Goal: Find specific page/section: Find specific page/section

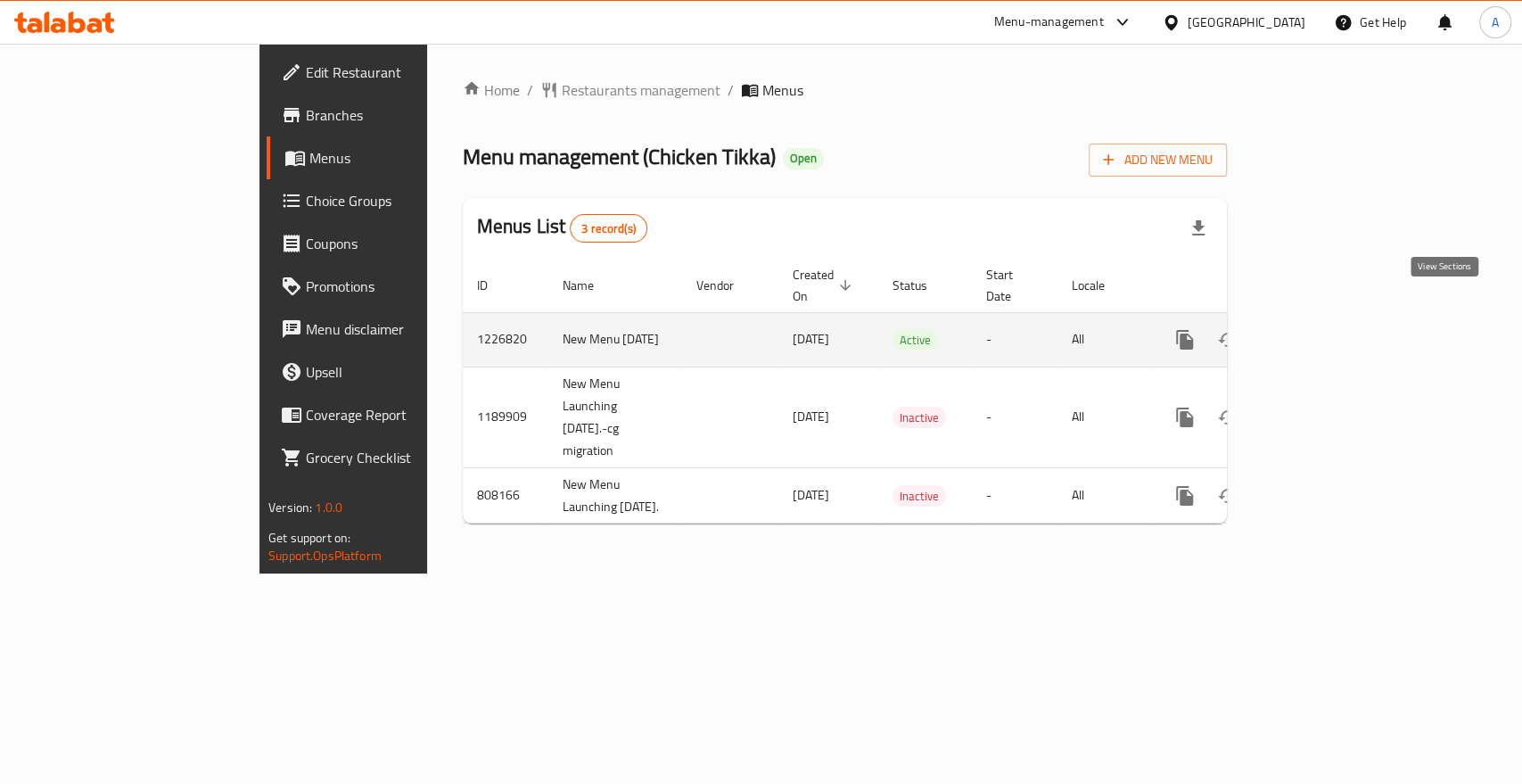
click at [1324, 329] on icon "enhanced table" at bounding box center [1313, 340] width 22 height 22
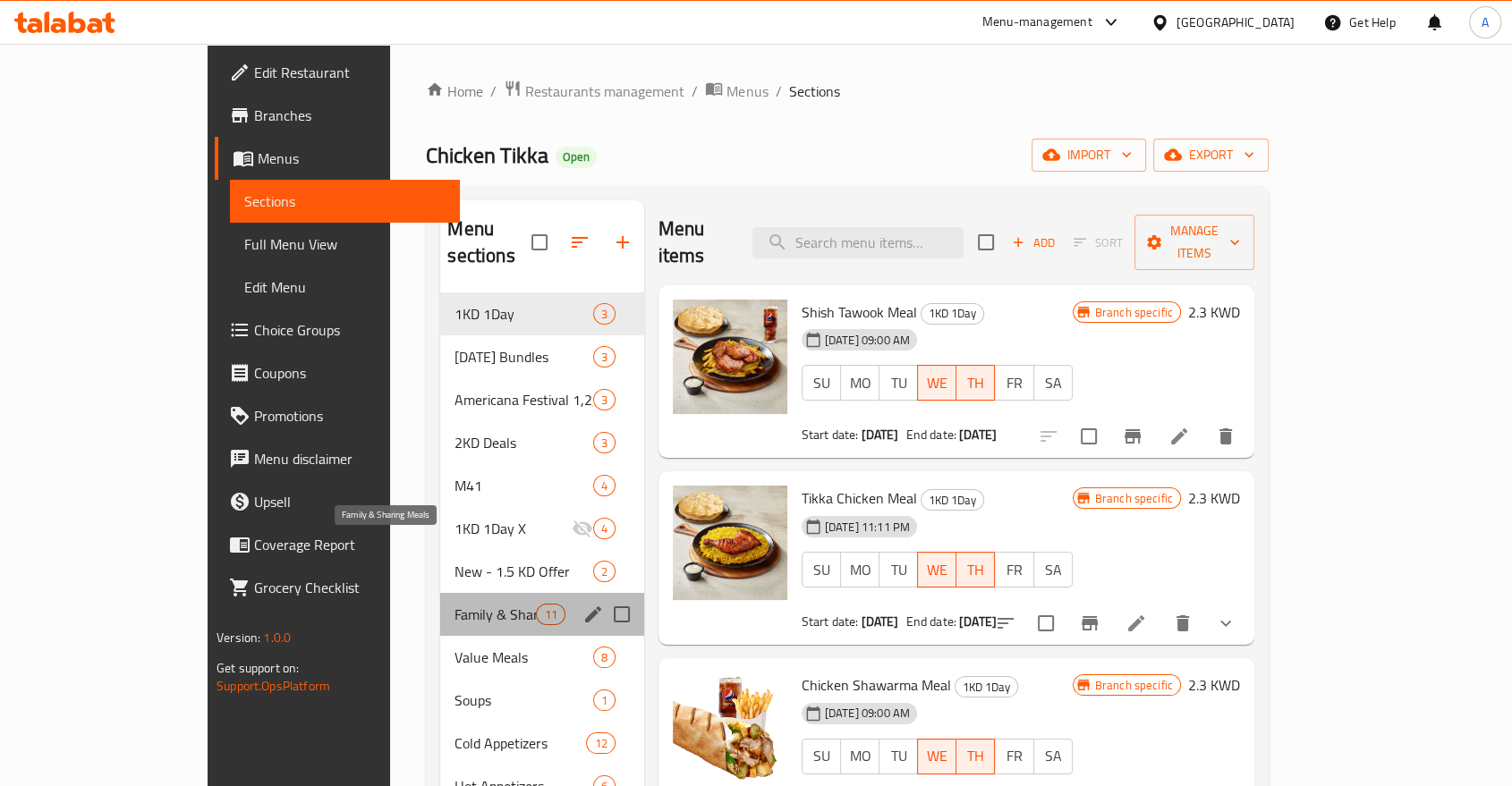
click at [454, 603] on span "Family & Sharing Meals" at bounding box center [494, 614] width 82 height 22
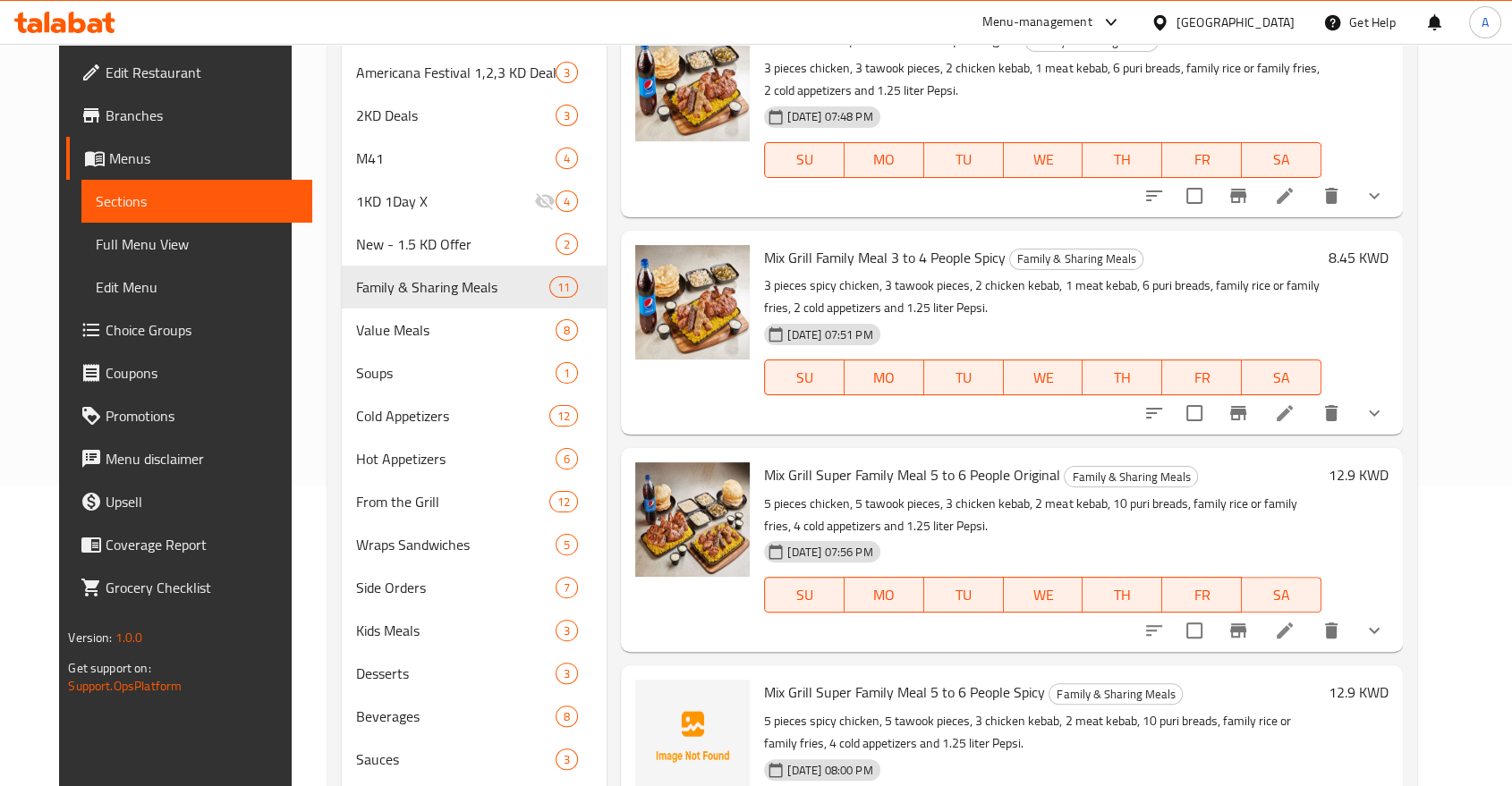
scroll to position [301, 0]
click at [1384, 620] on icon "show more" at bounding box center [1374, 631] width 22 height 22
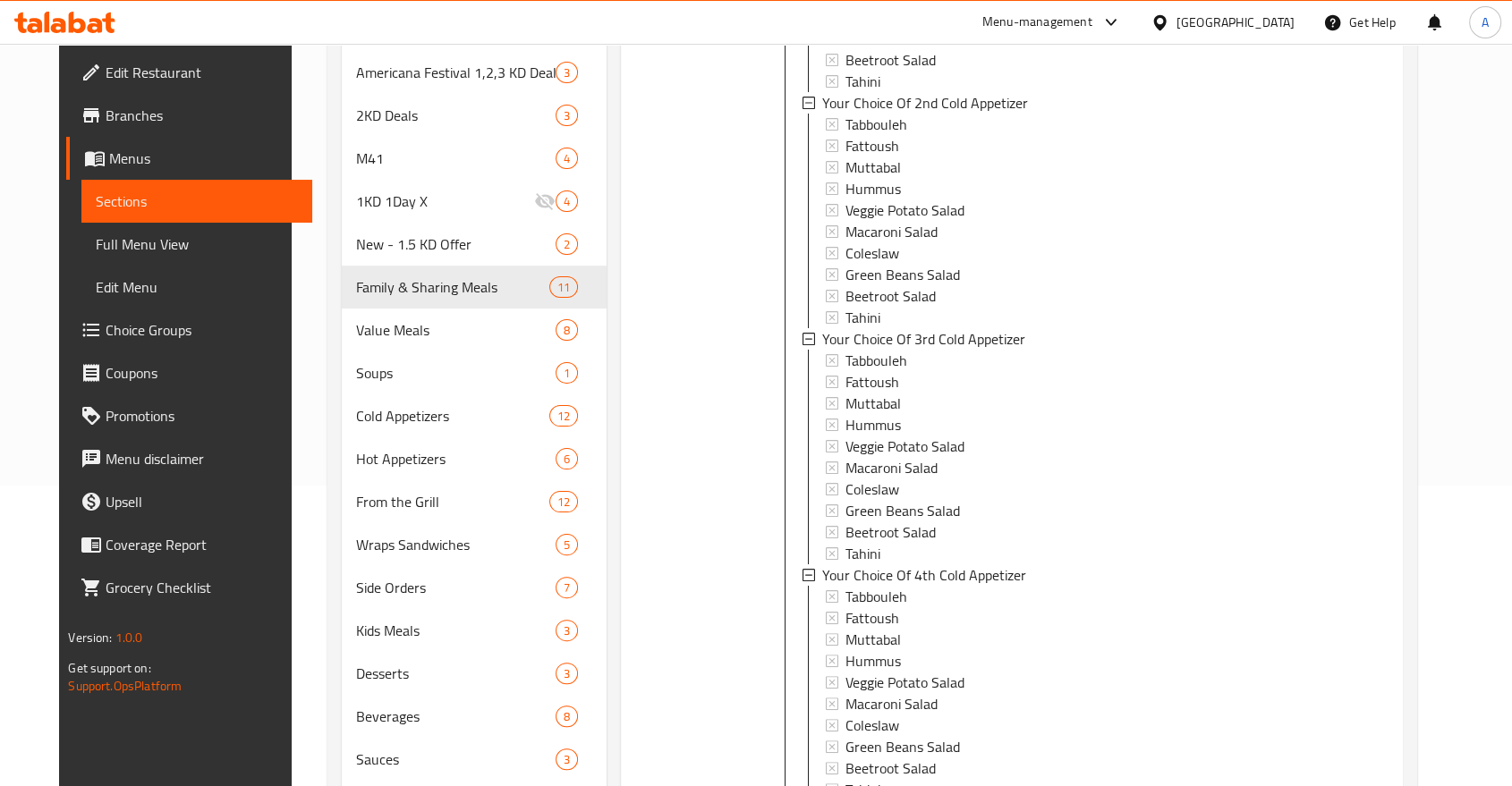
scroll to position [2293, 0]
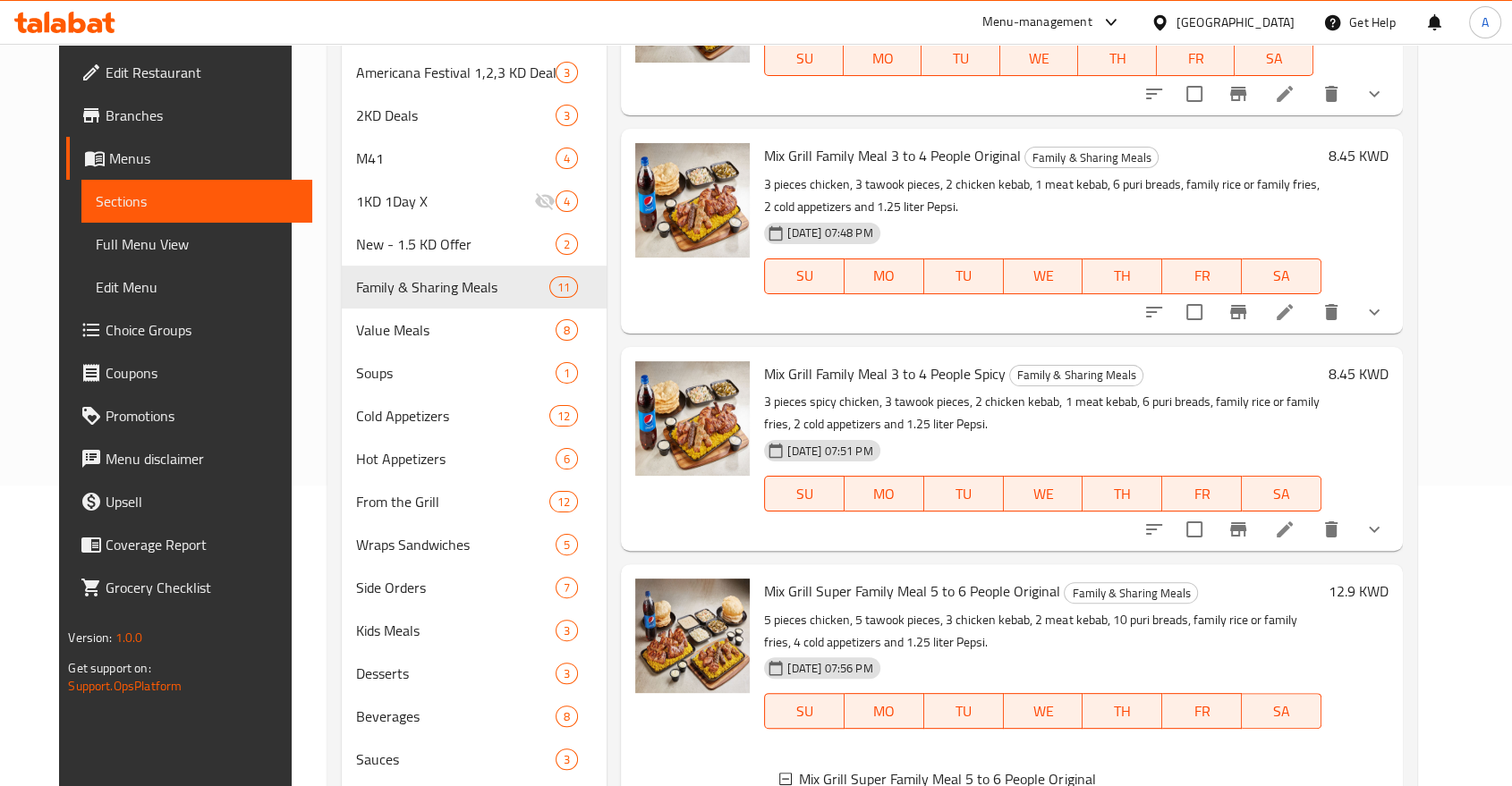
scroll to position [1244, 0]
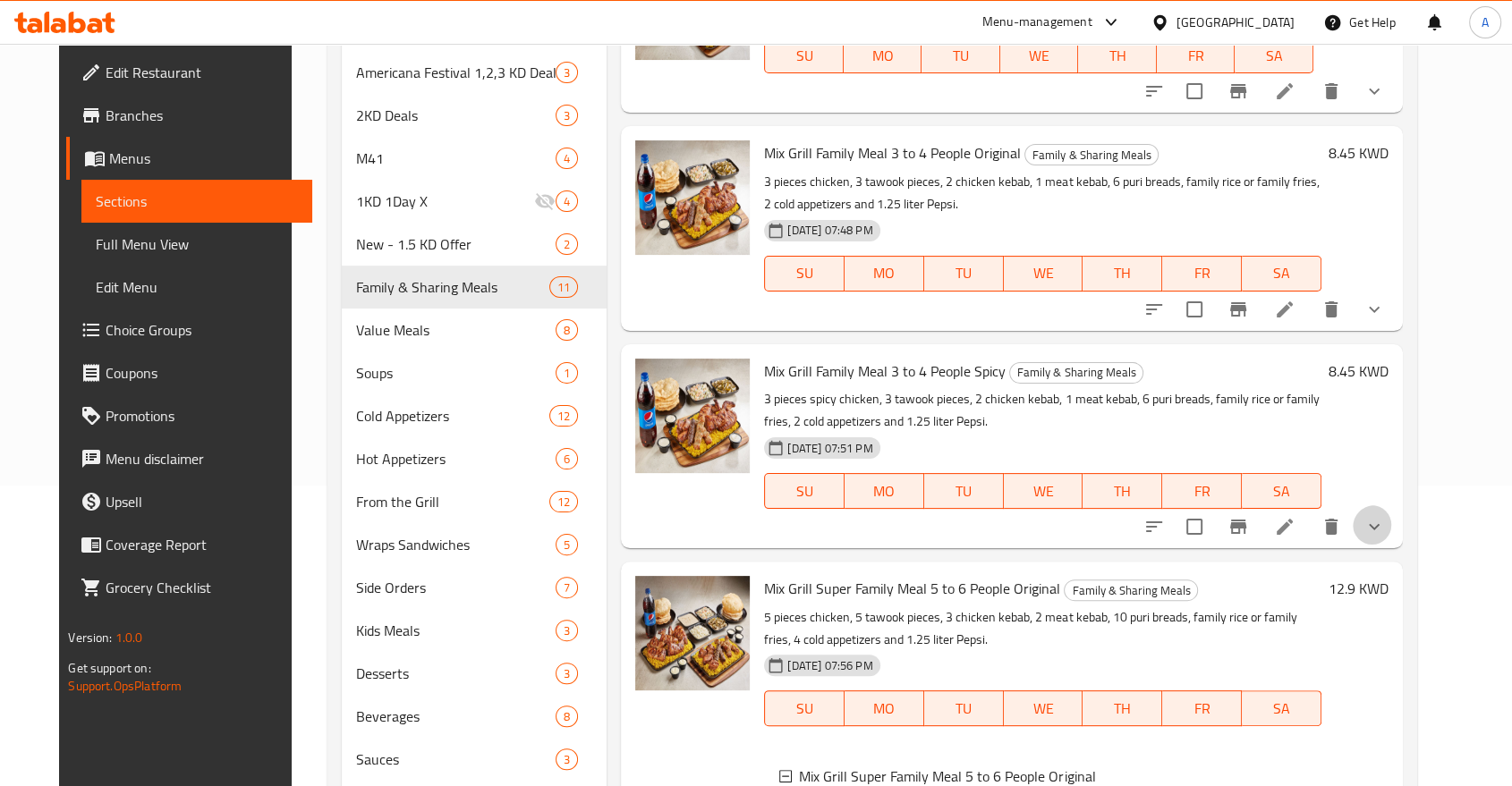
click at [1395, 505] on button "show more" at bounding box center [1374, 527] width 43 height 43
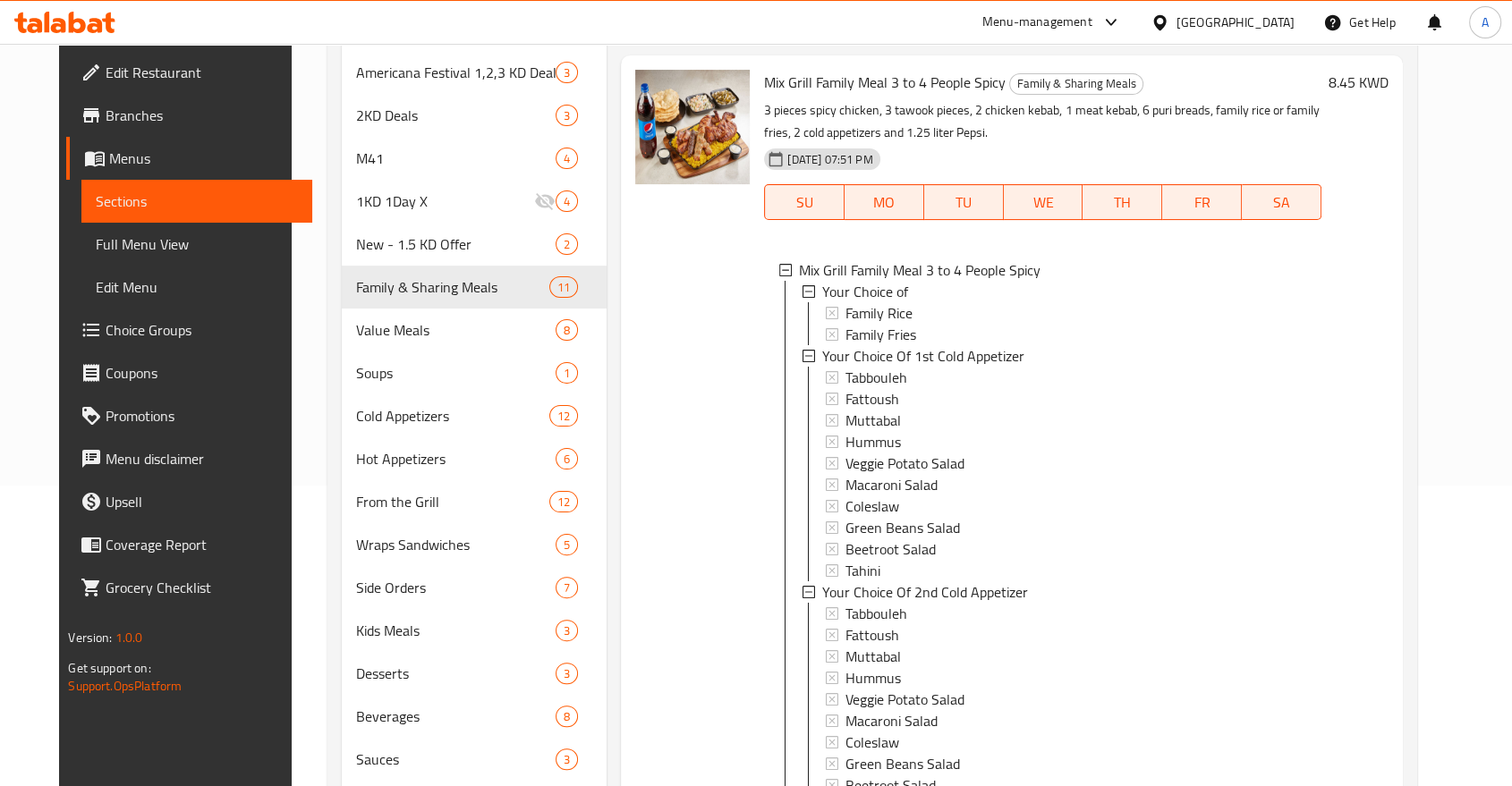
scroll to position [1641, 0]
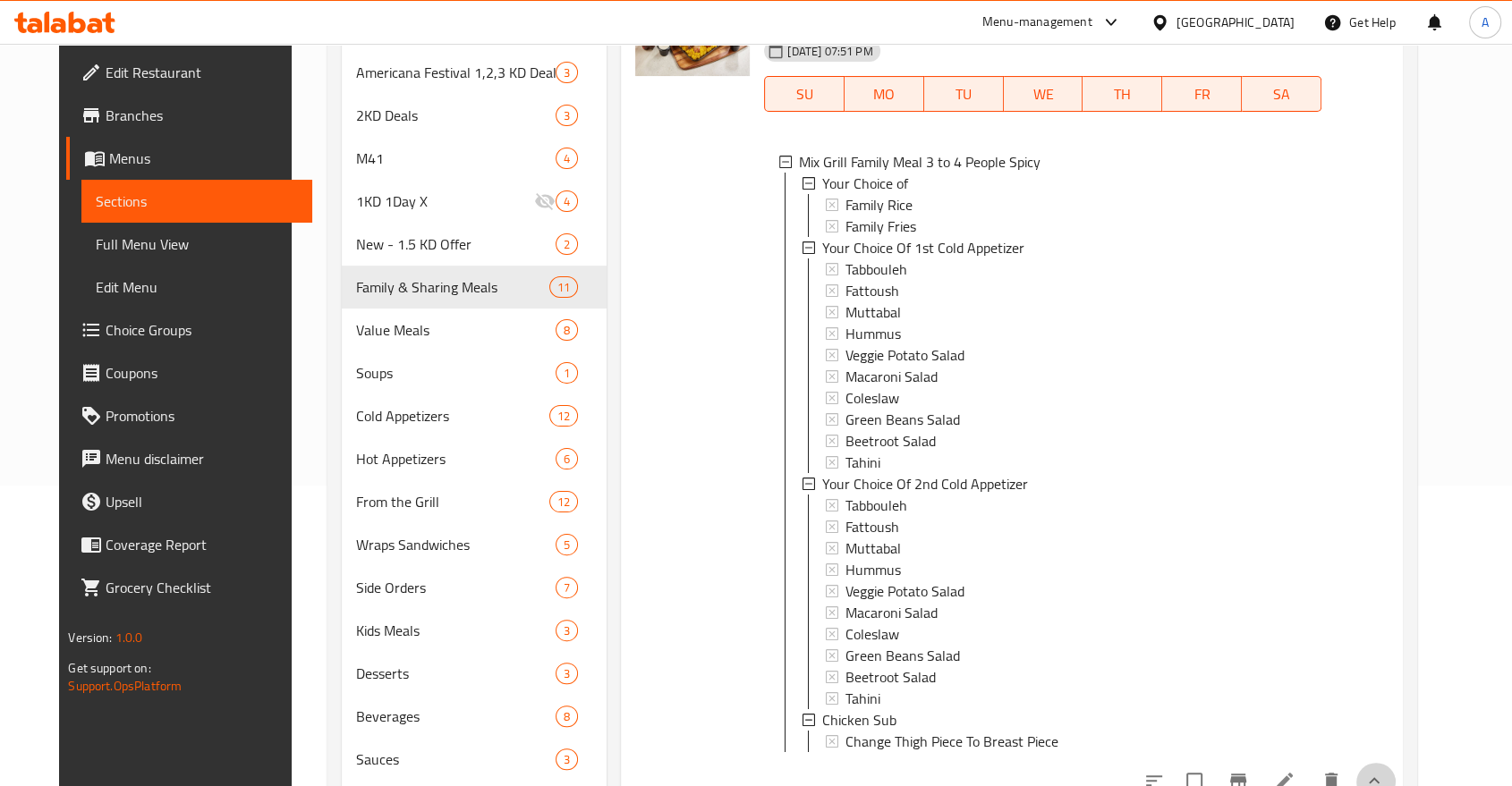
click at [1395, 758] on button "show more" at bounding box center [1374, 780] width 43 height 43
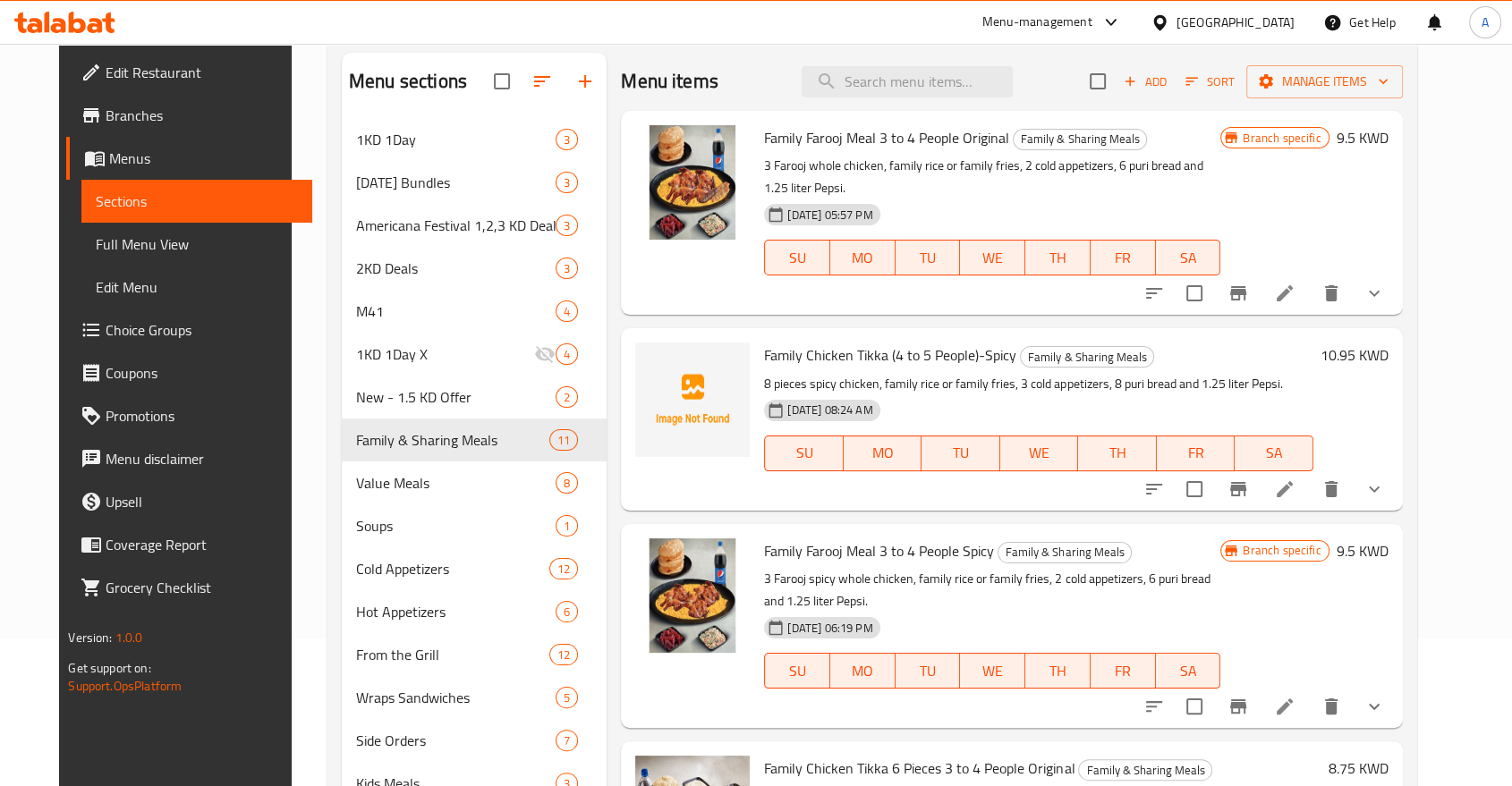
scroll to position [102, 0]
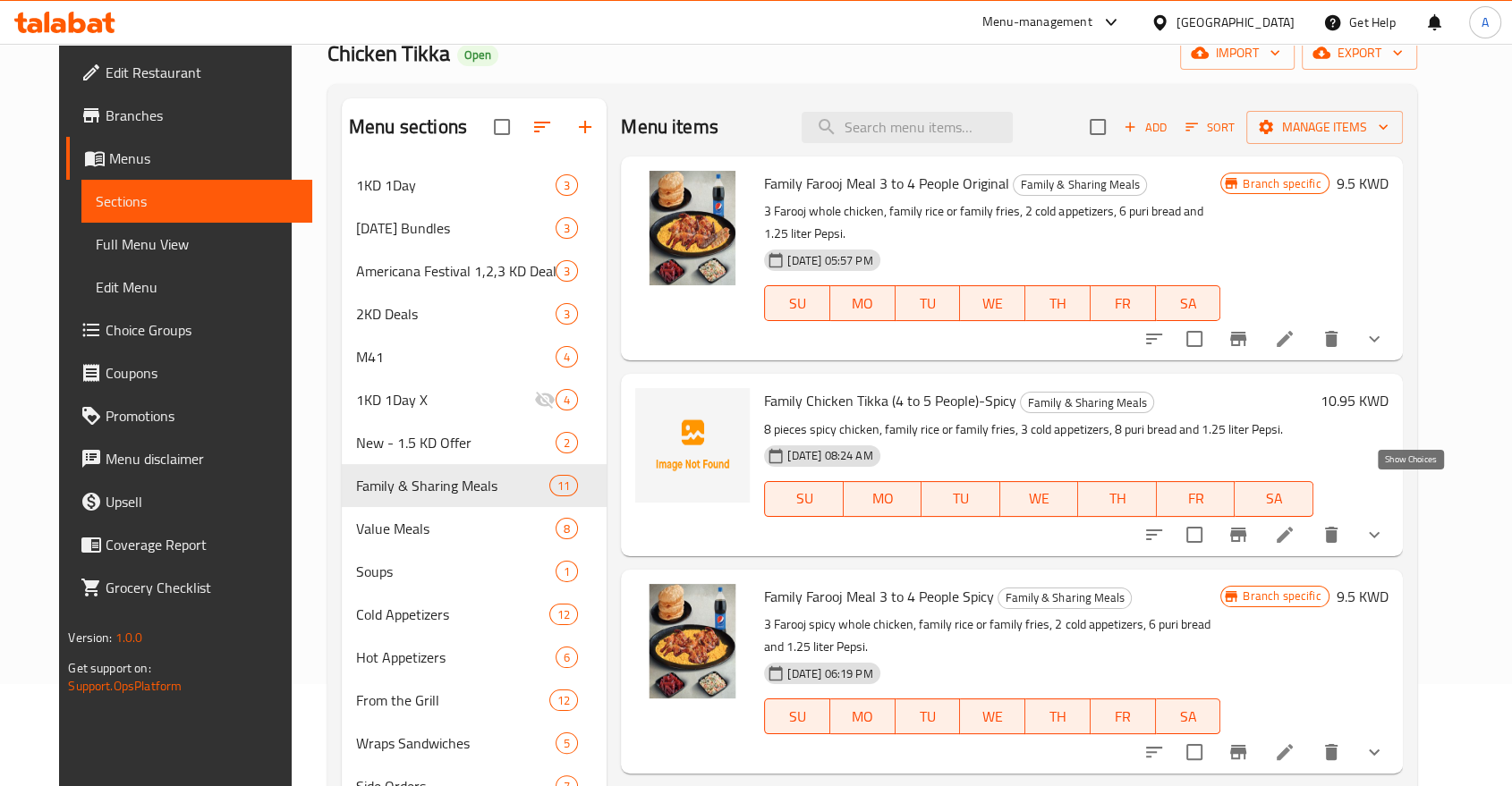
click at [1384, 524] on icon "show more" at bounding box center [1374, 534] width 22 height 22
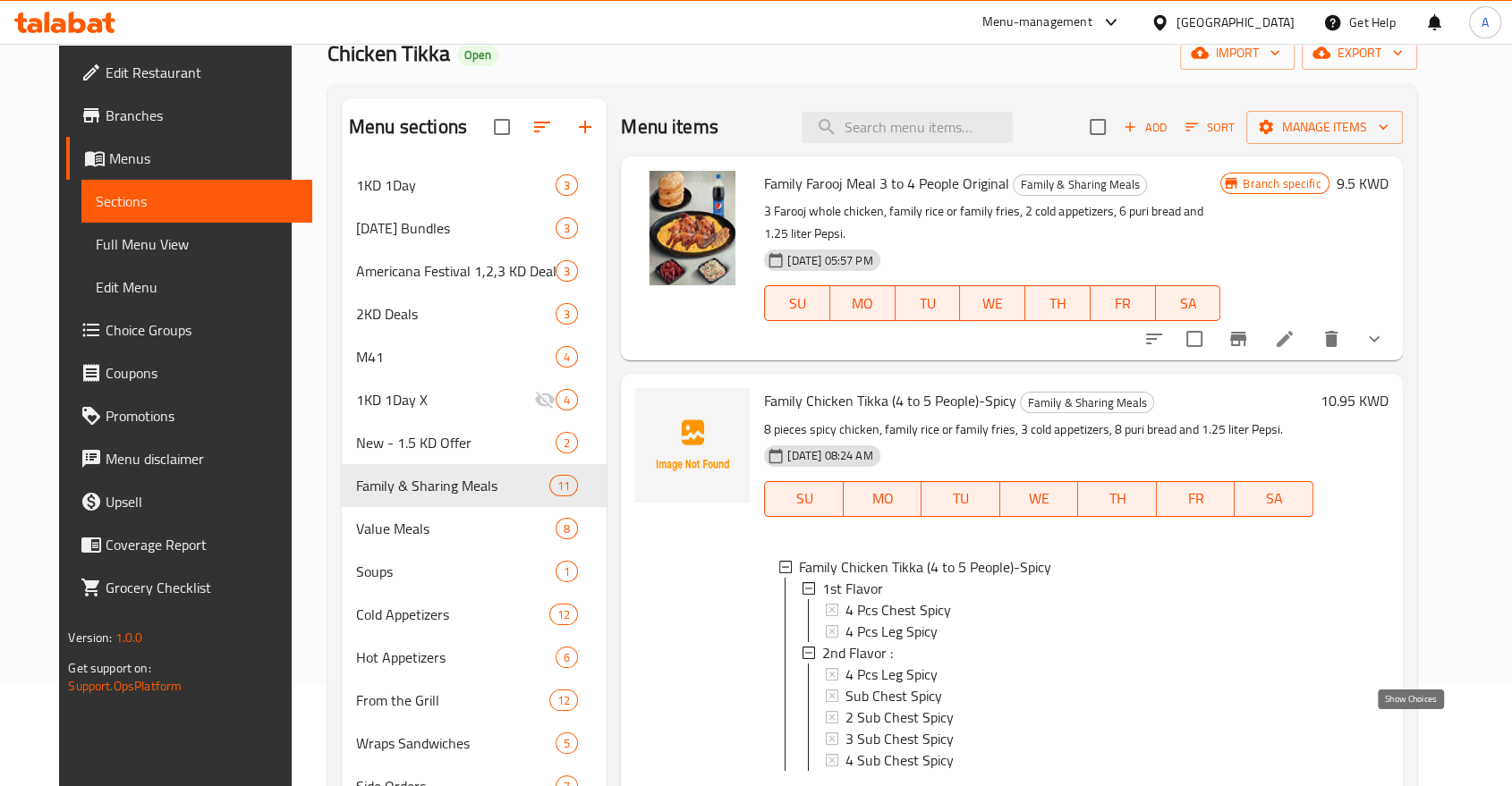
click at [1384, 785] on icon "show more" at bounding box center [1374, 799] width 22 height 22
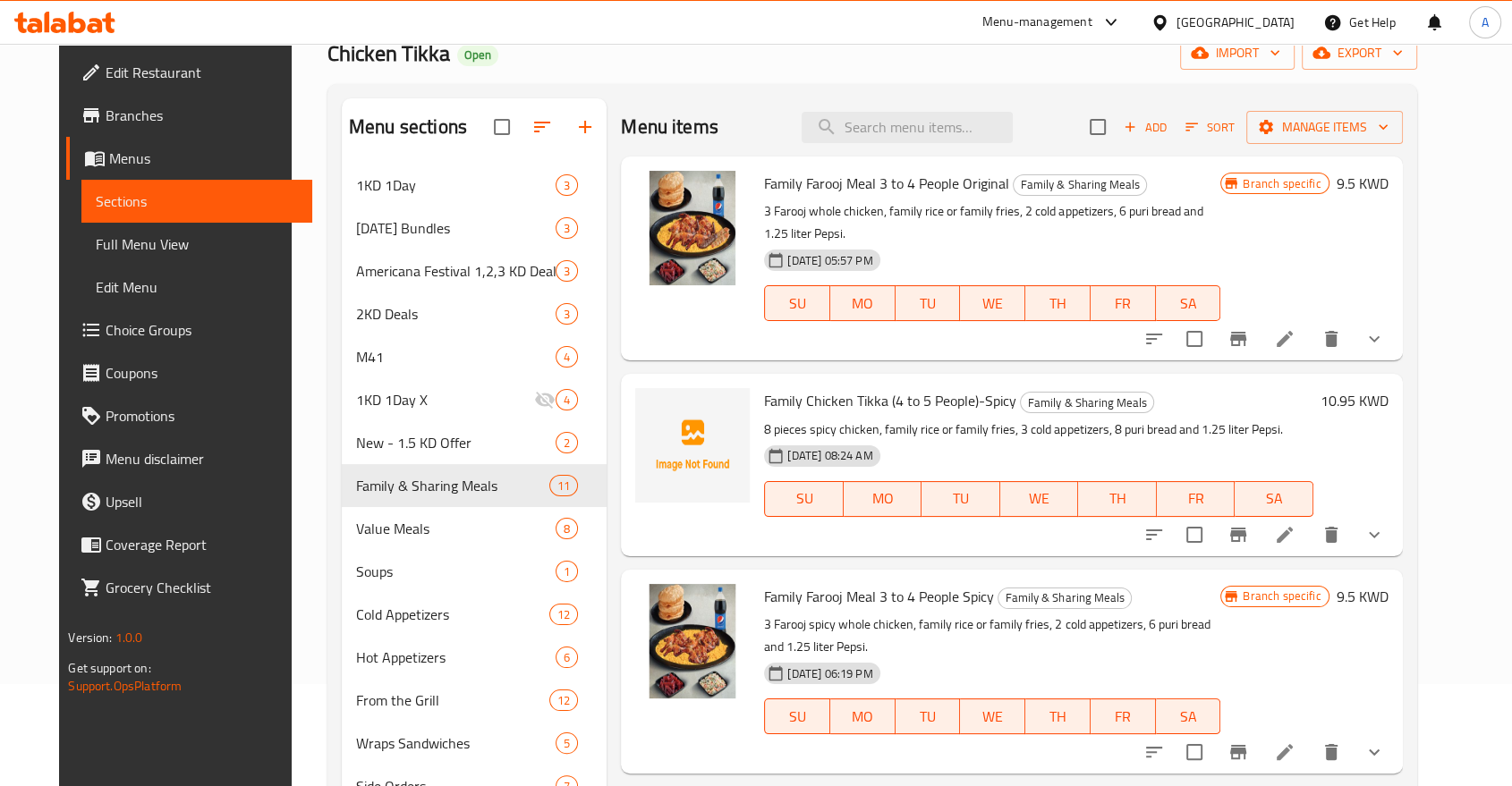
click at [548, 42] on div "Menu-management [GEOGRAPHIC_DATA] Get Help A" at bounding box center [756, 23] width 1512 height 43
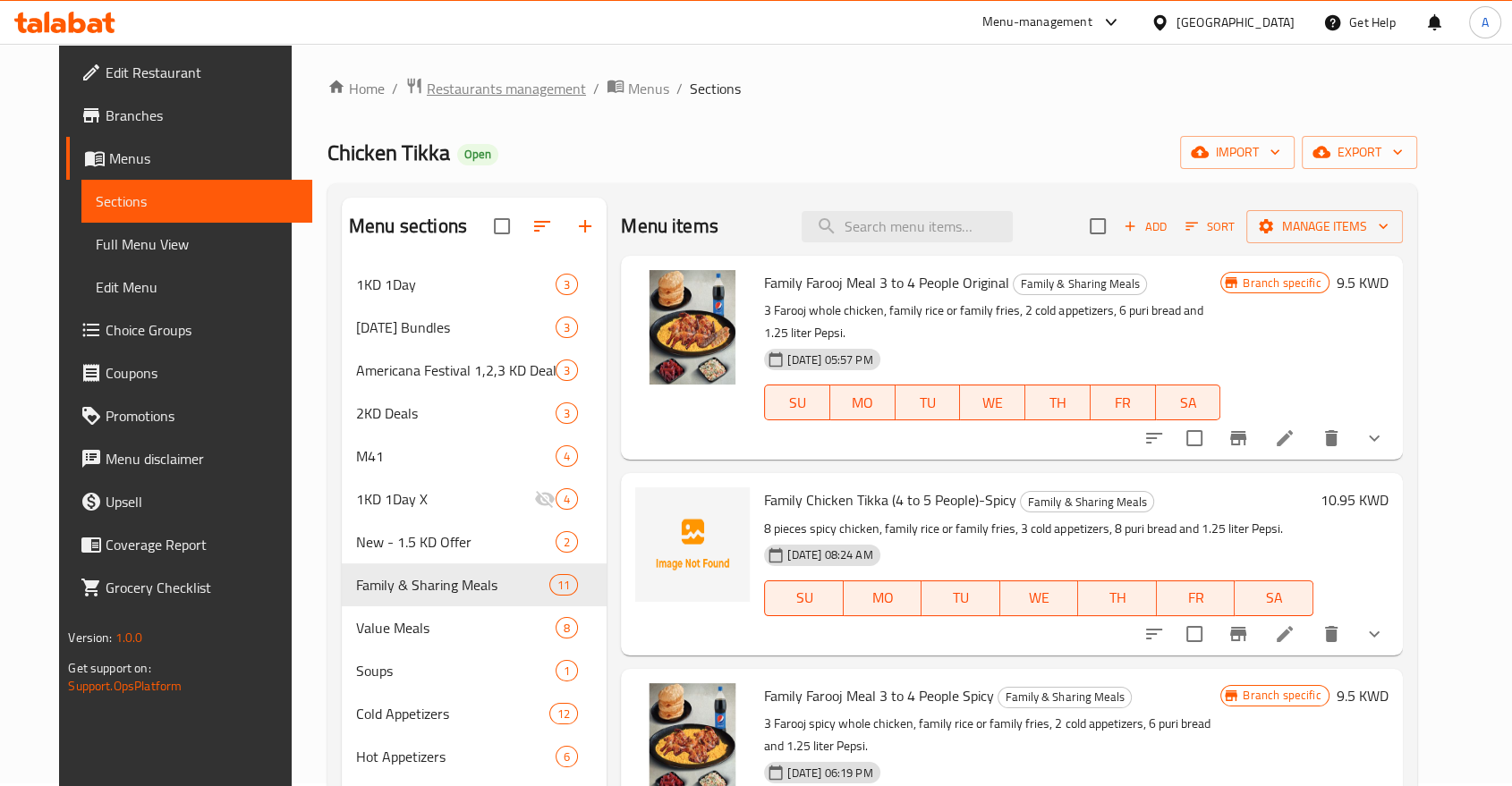
click at [427, 92] on span "Restaurants management" at bounding box center [506, 88] width 159 height 22
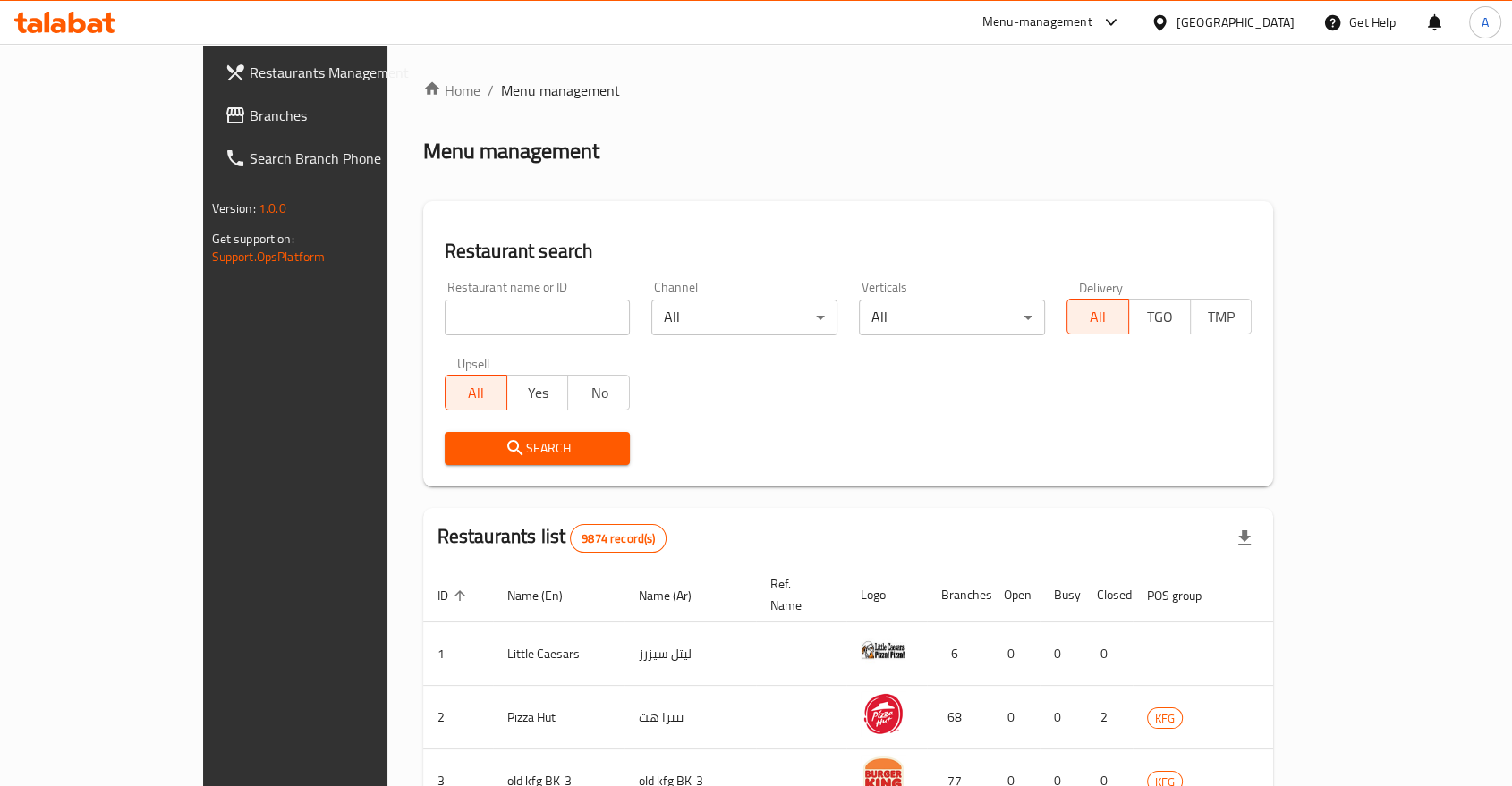
click at [423, 299] on div "Home / Menu management Menu management Restaurant search Restaurant name or ID …" at bounding box center [847, 684] width 850 height 1209
click at [444, 300] on input "search" at bounding box center [537, 317] width 186 height 35
type input "carino"
click button "Search" at bounding box center [537, 448] width 186 height 33
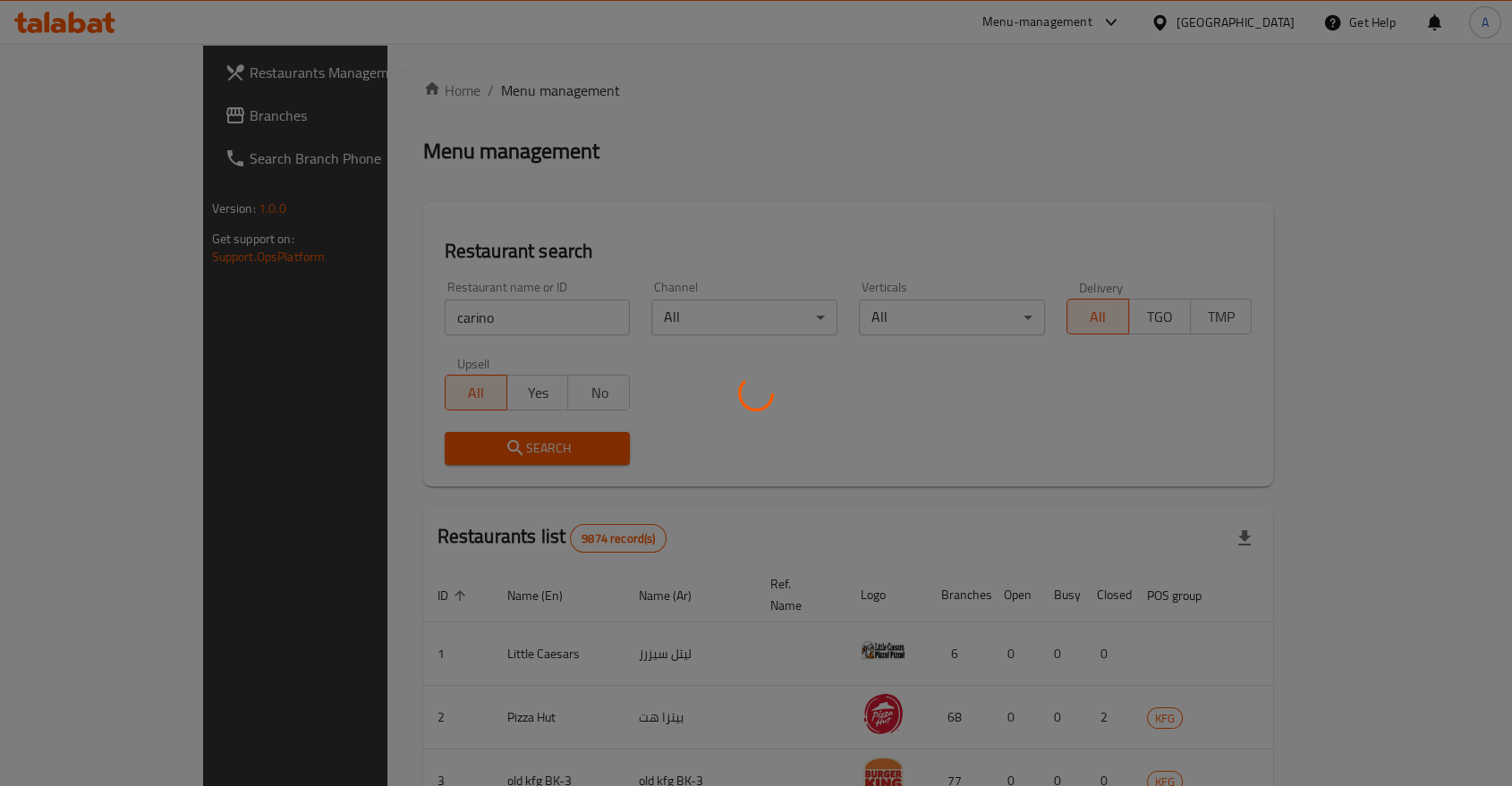
click at [735, 406] on div at bounding box center [756, 393] width 1512 height 786
